Goal: Transaction & Acquisition: Purchase product/service

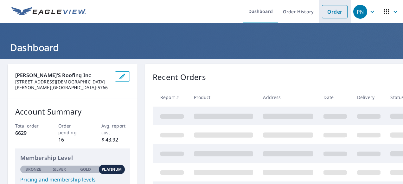
click at [327, 11] on link "Order" at bounding box center [335, 11] width 26 height 13
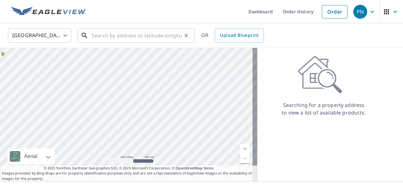
click at [100, 37] on input "text" at bounding box center [137, 36] width 90 height 18
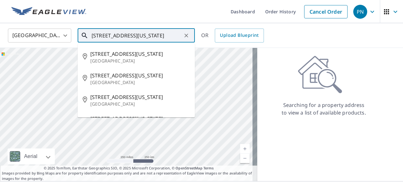
scroll to position [0, 28]
type input "[STREET_ADDRESS][US_STATE]"
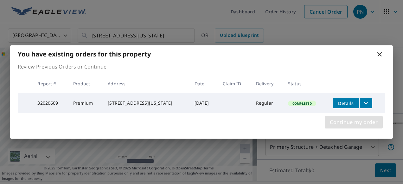
click at [358, 122] on span "Continue my order" at bounding box center [354, 121] width 48 height 9
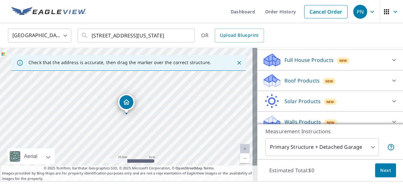
scroll to position [53, 0]
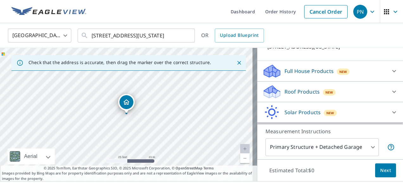
click at [390, 95] on icon at bounding box center [394, 92] width 8 height 8
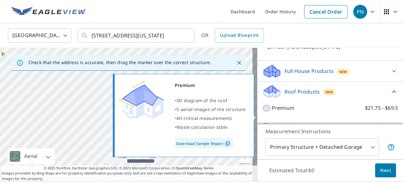
click at [262, 112] on input "Premium $21.75 - $69.5" at bounding box center [267, 108] width 10 height 8
checkbox input "true"
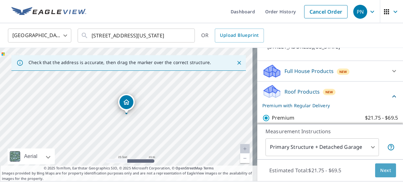
click at [375, 170] on button "Next" at bounding box center [385, 170] width 21 height 14
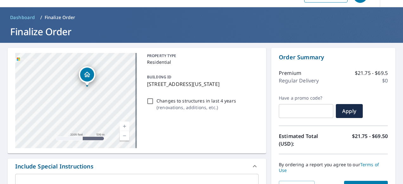
scroll to position [74, 0]
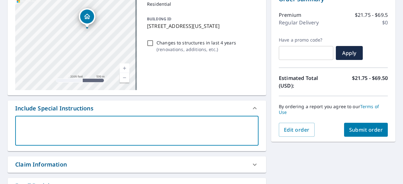
click at [30, 122] on textarea at bounding box center [137, 131] width 234 height 18
type textarea "T"
type textarea "x"
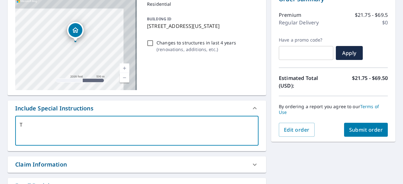
type textarea "Th"
type textarea "x"
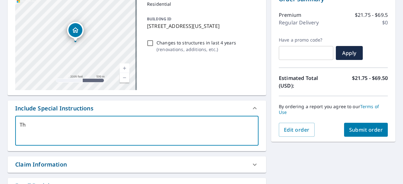
type textarea "Thi"
type textarea "x"
type textarea "This"
type textarea "x"
type textarea "This"
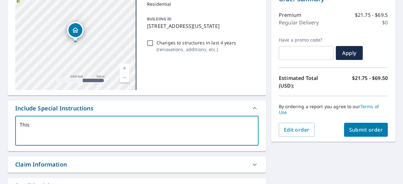
type textarea "x"
type textarea "This i"
type textarea "x"
type textarea "This is"
type textarea "x"
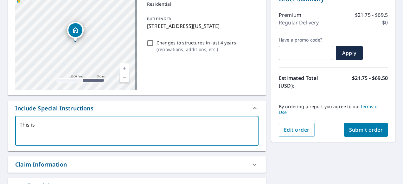
type textarea "This is"
type textarea "x"
type textarea "This is a"
type textarea "x"
type textarea "This is a"
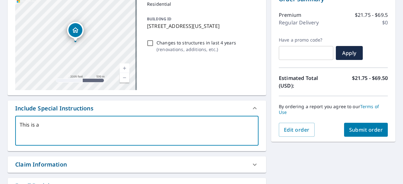
type textarea "x"
type textarea "This is a d"
type textarea "x"
type textarea "This is a du"
type textarea "x"
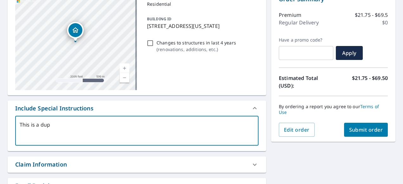
type textarea "This is a dupo"
type textarea "x"
type textarea "This is a dupol"
type textarea "x"
type textarea "This is a dupo"
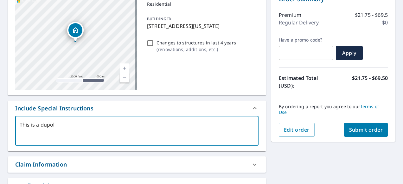
type textarea "x"
type textarea "This is a dup"
type textarea "x"
type textarea "This is a dupl"
type textarea "x"
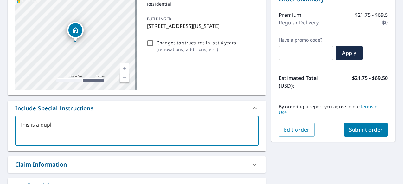
type textarea "This is a duple"
type textarea "x"
type textarea "This is a duplex"
type textarea "x"
type textarea "This is a duplex."
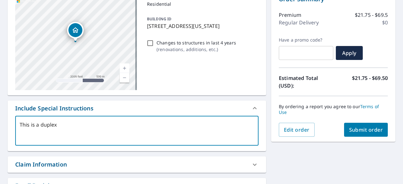
type textarea "x"
type textarea "This is a duplex."
type textarea "x"
type textarea "This is a duplex. W"
type textarea "x"
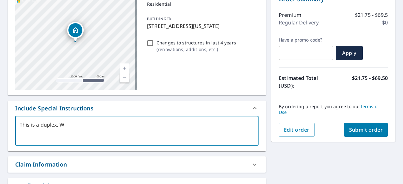
type textarea "This is a duplex. We"
type textarea "x"
type textarea "This is a duplex. We"
type textarea "x"
type textarea "This is a duplex. We n"
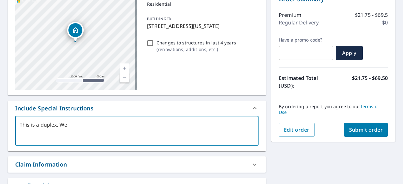
type textarea "x"
type textarea "This is a duplex. We ne"
type textarea "x"
type textarea "This is a duplex. We nee"
type textarea "x"
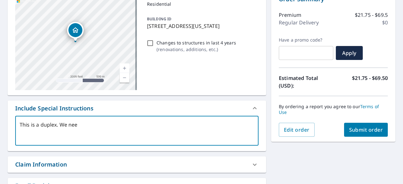
type textarea "This is a duplex. We need"
type textarea "x"
type textarea "This is a duplex. We neede"
type textarea "x"
type textarea "This is a duplex. We need"
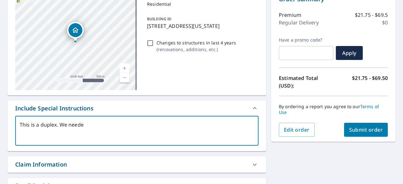
type textarea "x"
type textarea "This is a duplex. We need"
type textarea "x"
type textarea "This is a duplex. We need t"
type textarea "x"
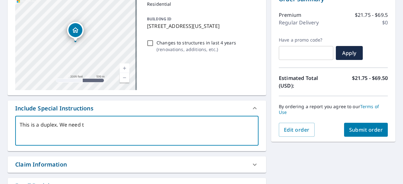
type textarea "This is a duplex. We need th"
type textarea "x"
type textarea "This is a duplex. We need the"
type textarea "x"
type textarea "This is a duplex. We need the"
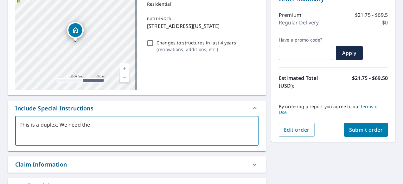
type textarea "x"
type textarea "This is a duplex. We need the r"
type textarea "x"
type textarea "This is a duplex. We need the re"
type textarea "x"
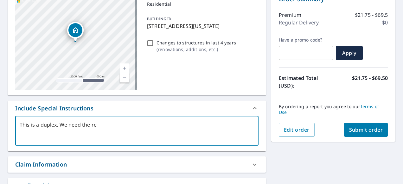
type textarea "This is a duplex. We need the rep"
type textarea "x"
type textarea "This is a duplex. We need the repo"
type textarea "x"
type textarea "This is a duplex. We need the repor"
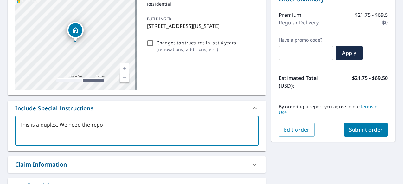
type textarea "x"
type textarea "This is a duplex. We need the report"
type textarea "x"
type textarea "This is a duplex. We need the report"
type textarea "x"
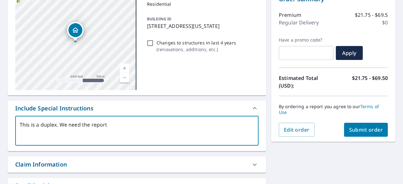
type textarea "This is a duplex. We need the report f"
type textarea "x"
type textarea "This is a duplex. We need the report fo"
type textarea "x"
type textarea "This is a duplex. We need the report for"
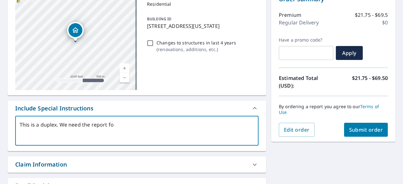
type textarea "x"
type textarea "This is a duplex. We need the report for"
type textarea "x"
type textarea "This is a duplex. We need the report for b"
type textarea "x"
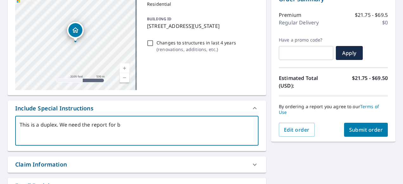
type textarea "This is a duplex. We need the report for bo"
type textarea "x"
type textarea "This is a duplex. We need the report for bot"
type textarea "x"
type textarea "This is a duplex. We need the report for both"
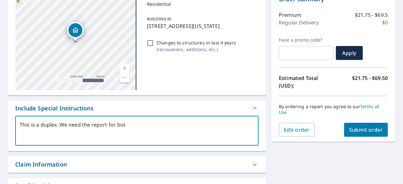
type textarea "x"
type textarea "This is a duplex. We need the report for both"
type textarea "x"
type textarea "This is a duplex. We need the report for both u"
type textarea "x"
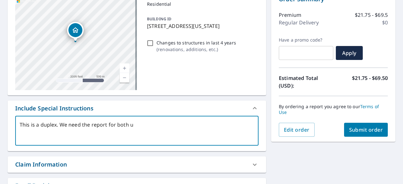
type textarea "This is a duplex. We need the report for both un"
type textarea "x"
type textarea "This is a duplex. We need the report for both uni"
type textarea "x"
type textarea "This is a duplex. We need the report for both unit"
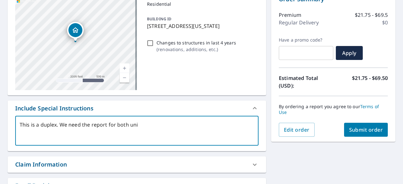
type textarea "x"
type textarea "This is a duplex. We need the report for both units"
type textarea "x"
type textarea "This is a duplex. We need the report for both units"
type textarea "x"
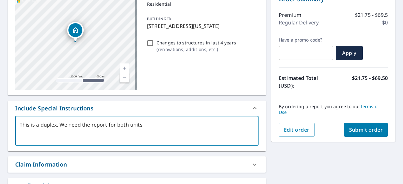
type textarea "This is a duplex. We need the report for both units p"
type textarea "x"
type textarea "This is a duplex. We need the report for both units pl"
type textarea "x"
type textarea "This is a duplex. We need the report for both units ple"
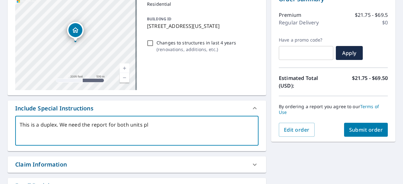
type textarea "x"
type textarea "This is a duplex. We need the report for both units plea"
type textarea "x"
type textarea "This is a duplex. We need the report for both units pleas"
type textarea "x"
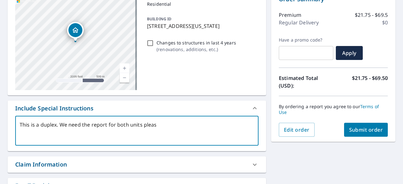
type textarea "This is a duplex. We need the report for both units please"
type textarea "x"
type textarea "This is a duplex. We need the report for both units please."
type textarea "x"
type textarea "This is a duplex. We need the report for both units please."
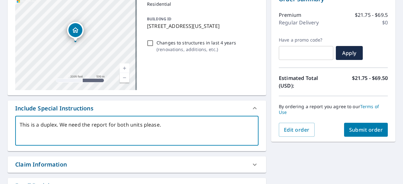
type textarea "x"
type textarea "This is a duplex. We need the report for both units please. o"
type textarea "x"
type textarea "This is a duplex. We need the report for both units please. on"
type textarea "x"
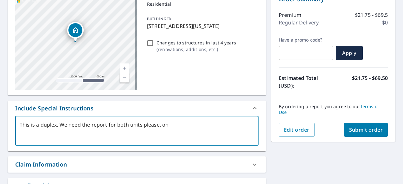
type textarea "This is a duplex. We need the report for both units please. o"
type textarea "x"
type textarea "This is a duplex. We need the report for both units please."
type textarea "x"
type textarea "This is a duplex. We need the report for both units please. O"
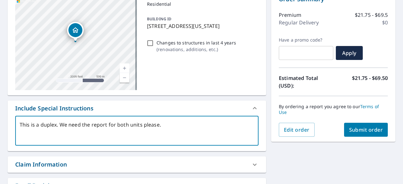
type textarea "x"
type textarea "This is a duplex. We need the report for both units please. On"
type textarea "x"
type textarea "This is a duplex. We need the report for both units please. One"
type textarea "x"
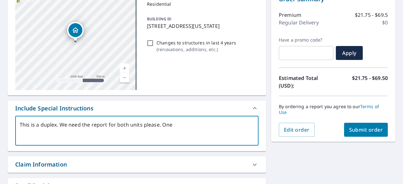
type textarea "This is a duplex. We need the report for both units please. One"
type textarea "x"
type textarea "This is a duplex. We need the report for both units please. One o"
type textarea "x"
type textarea "This is a duplex. We need the report for both units please. One ow"
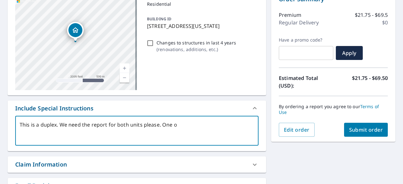
type textarea "x"
type textarea "This is a duplex. We need the report for both units please. One own"
type textarea "x"
type textarea "This is a duplex. We need the report for both units please. One owne"
type textarea "x"
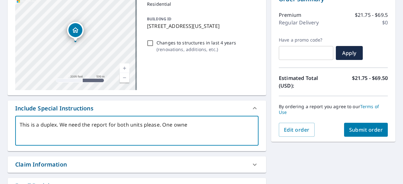
type textarea "This is a duplex. We need the report for both units please. One owner"
type textarea "x"
type textarea "This is a duplex. We need the report for both units please. One owner"
type textarea "x"
type textarea "This is a duplex. We need the report for both units please. One owner"
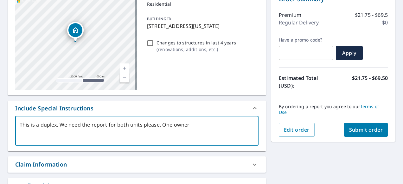
type textarea "x"
type textarea "This is a duplex. We need the report for both units please. One owner"
type textarea "x"
type textarea "This is a duplex. We need the report for both units please. One owner T"
type textarea "x"
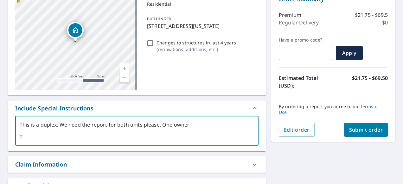
scroll to position [0, 0]
type textarea "This is a duplex. We need the report for both units please. One owner Th"
type textarea "x"
type textarea "This is a duplex. We need the report for both units please. One owner Tha"
type textarea "x"
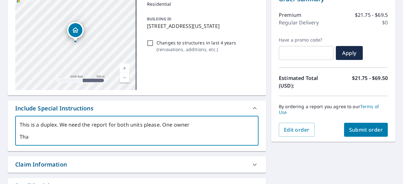
type textarea "This is a duplex. We need the report for both units please. One owner Than"
type textarea "x"
type textarea "This is a duplex. We need the report for both units please. One owner Thank"
type textarea "x"
type textarea "This is a duplex. We need the report for both units please. One owner Thank"
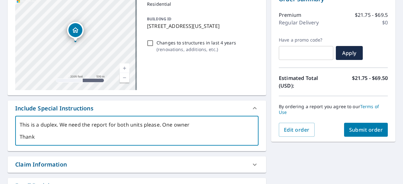
type textarea "x"
type textarea "This is a duplex. We need the report for both units please. One owner Thank y"
type textarea "x"
type textarea "This is a duplex. We need the report for both units please. One owner Thank yo"
type textarea "x"
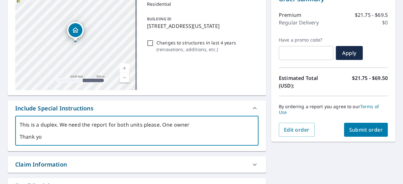
type textarea "This is a duplex. We need the report for both units please. One owner Thank you"
type textarea "x"
type textarea "This is a duplex. We need the report for both units please. One owner Thank you"
type textarea "x"
click at [157, 125] on textarea "This is a duplex. We need the report for both units please. One owner Thank you" at bounding box center [137, 131] width 234 height 18
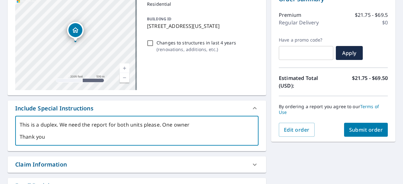
type textarea "This is a duplex. We need the report for both units please . One owner Thank you"
type textarea "x"
type textarea "This is a duplex. We need the report for both units please (. One owner Thank y…"
type textarea "x"
type textarea "This is a duplex. We need the report for both units please (7. One owner Thank …"
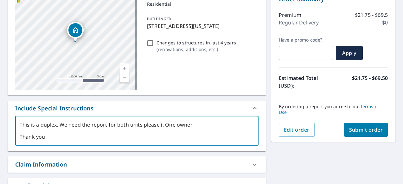
type textarea "x"
type textarea "This is a duplex. We need the report for both units please (73. One owner Thank…"
type textarea "x"
type textarea "This is a duplex. We need the report for both units please (731. One owner Than…"
type textarea "x"
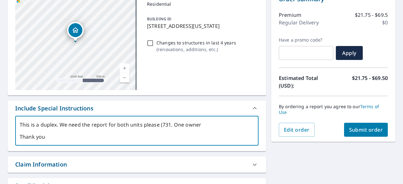
type textarea "This is a duplex. We need the report for both units please (731 . One owner Tha…"
type textarea "x"
type textarea "This is a duplex. We need the report for both units please (731 &. One owner Th…"
type textarea "x"
type textarea "This is a duplex. We need the report for both units please (731 & . One owner T…"
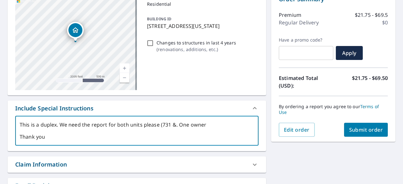
type textarea "x"
click at [351, 125] on button "Submit order" at bounding box center [366, 130] width 44 height 14
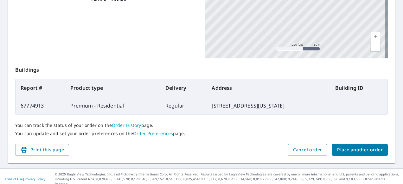
click at [362, 145] on button "Place another order" at bounding box center [360, 150] width 56 height 12
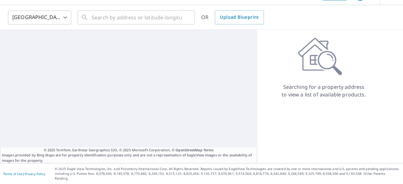
scroll to position [13, 0]
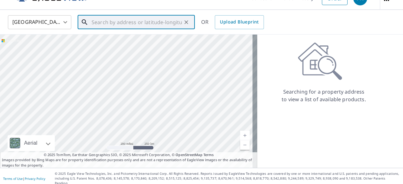
click at [102, 22] on input "text" at bounding box center [137, 22] width 90 height 18
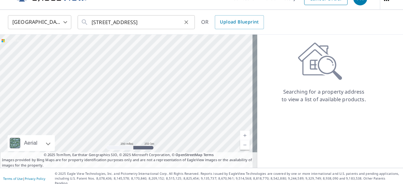
scroll to position [0, 0]
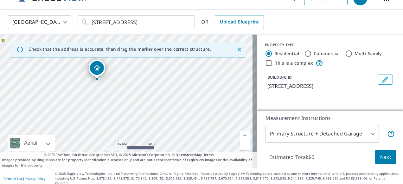
drag, startPoint x: 102, startPoint y: 77, endPoint x: 137, endPoint y: 125, distance: 59.9
click at [137, 125] on div "[STREET_ADDRESS]" at bounding box center [128, 101] width 257 height 133
click at [129, 108] on div "[STREET_ADDRESS]" at bounding box center [128, 101] width 257 height 133
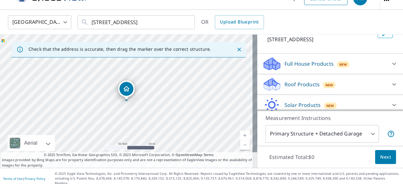
scroll to position [63, 0]
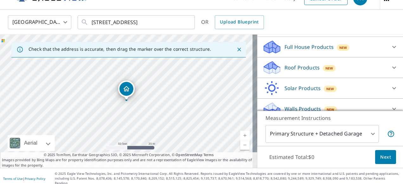
click at [392, 68] on icon at bounding box center [394, 68] width 4 height 2
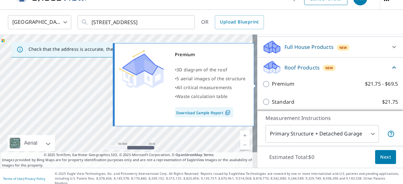
click at [262, 84] on input "Premium $21.75 - $69.5" at bounding box center [267, 84] width 10 height 8
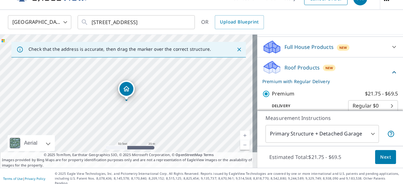
click at [380, 155] on span "Next" at bounding box center [385, 157] width 11 height 8
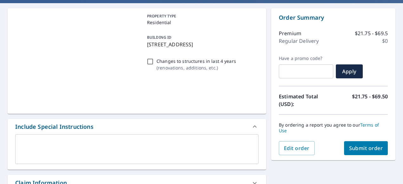
scroll to position [129, 0]
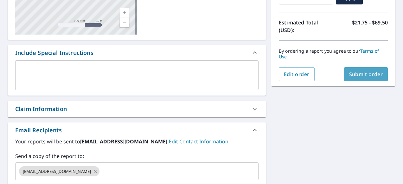
click at [371, 71] on span "Submit order" at bounding box center [366, 74] width 34 height 7
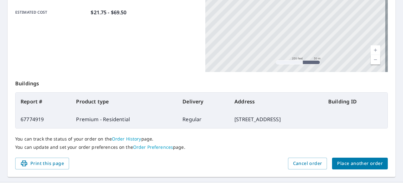
scroll to position [188, 0]
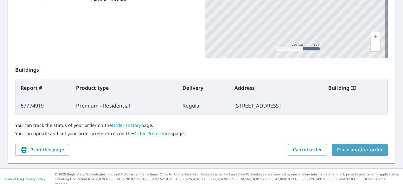
click at [354, 146] on span "Place another order" at bounding box center [360, 150] width 46 height 8
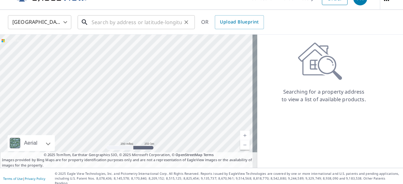
click at [97, 23] on input "text" at bounding box center [137, 22] width 90 height 18
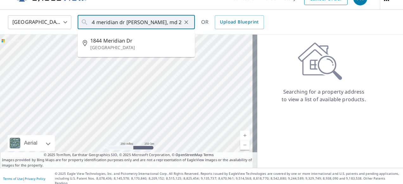
scroll to position [0, 0]
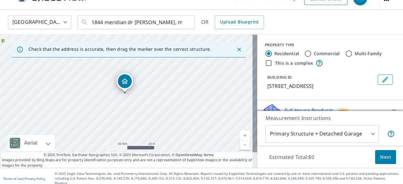
drag, startPoint x: 158, startPoint y: 108, endPoint x: 149, endPoint y: 87, distance: 23.3
click at [150, 89] on div "[STREET_ADDRESS][PERSON_NAME]" at bounding box center [128, 101] width 257 height 133
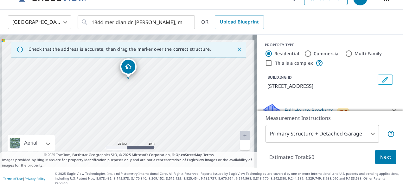
drag, startPoint x: 112, startPoint y: 84, endPoint x: 120, endPoint y: 105, distance: 21.5
click at [120, 105] on div "[STREET_ADDRESS][PERSON_NAME]" at bounding box center [128, 101] width 257 height 133
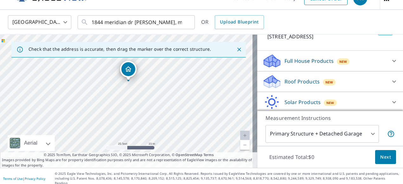
scroll to position [53, 0]
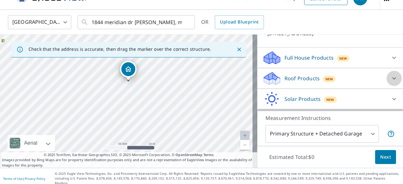
drag, startPoint x: 384, startPoint y: 79, endPoint x: 377, endPoint y: 79, distance: 7.6
click at [392, 79] on icon at bounding box center [394, 78] width 4 height 2
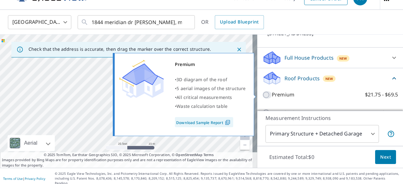
click at [263, 95] on input "Premium $21.75 - $69.5" at bounding box center [267, 95] width 10 height 8
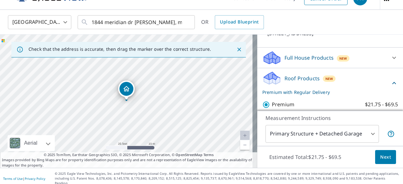
click at [380, 158] on span "Next" at bounding box center [385, 157] width 11 height 8
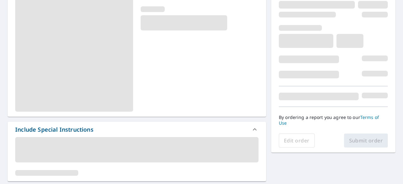
scroll to position [87, 0]
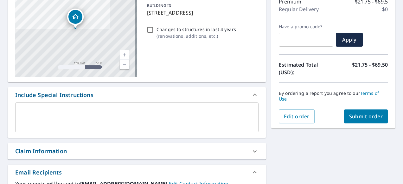
click at [366, 113] on span "Submit order" at bounding box center [366, 116] width 34 height 7
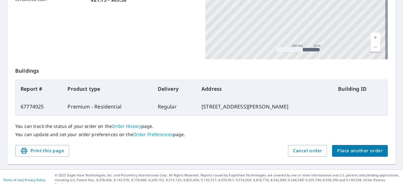
scroll to position [188, 0]
